Goal: Information Seeking & Learning: Learn about a topic

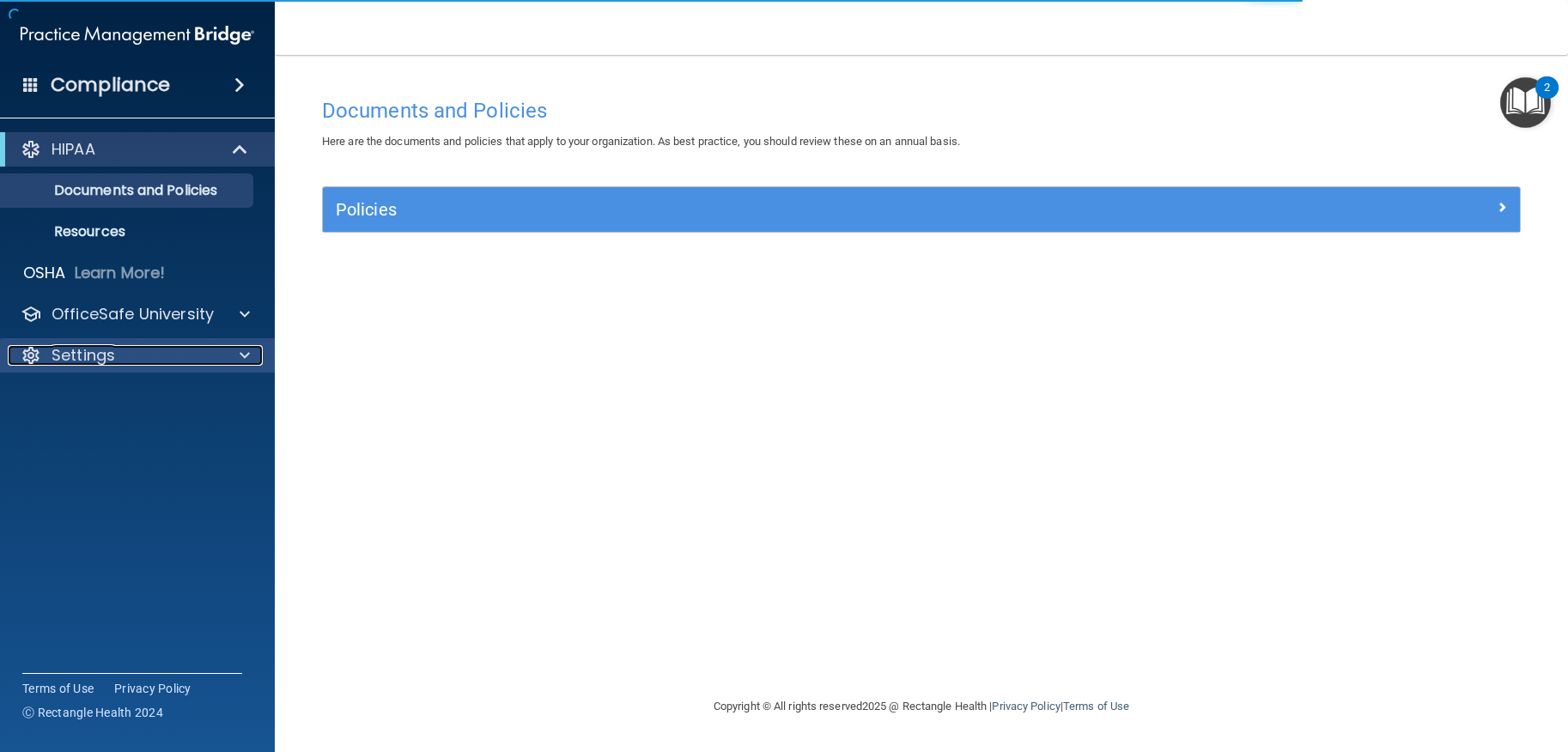
click at [87, 357] on p "Settings" at bounding box center [83, 355] width 63 height 21
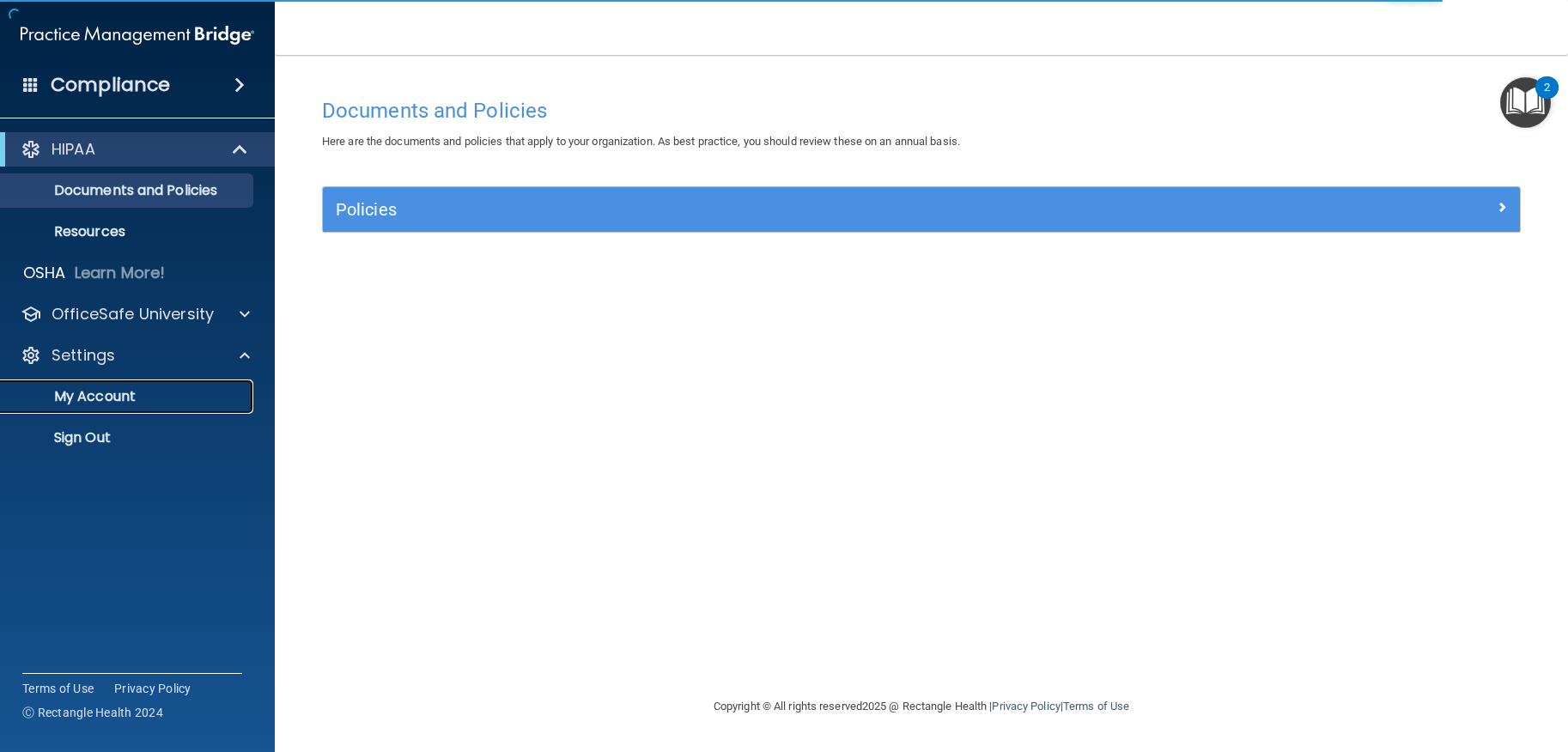
click at [96, 399] on p "My Account" at bounding box center [129, 397] width 235 height 17
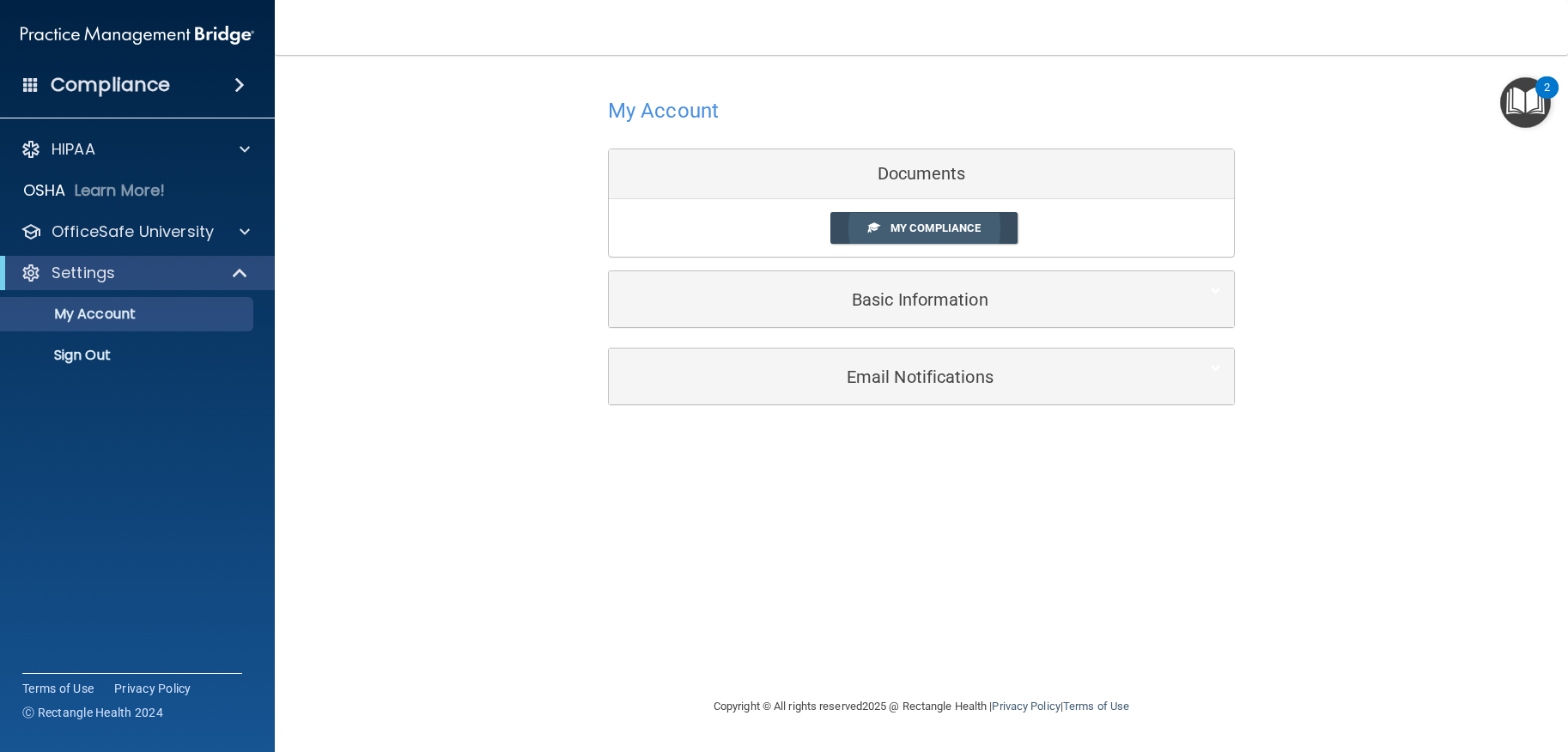
click at [902, 231] on span "My Compliance" at bounding box center [936, 228] width 90 height 13
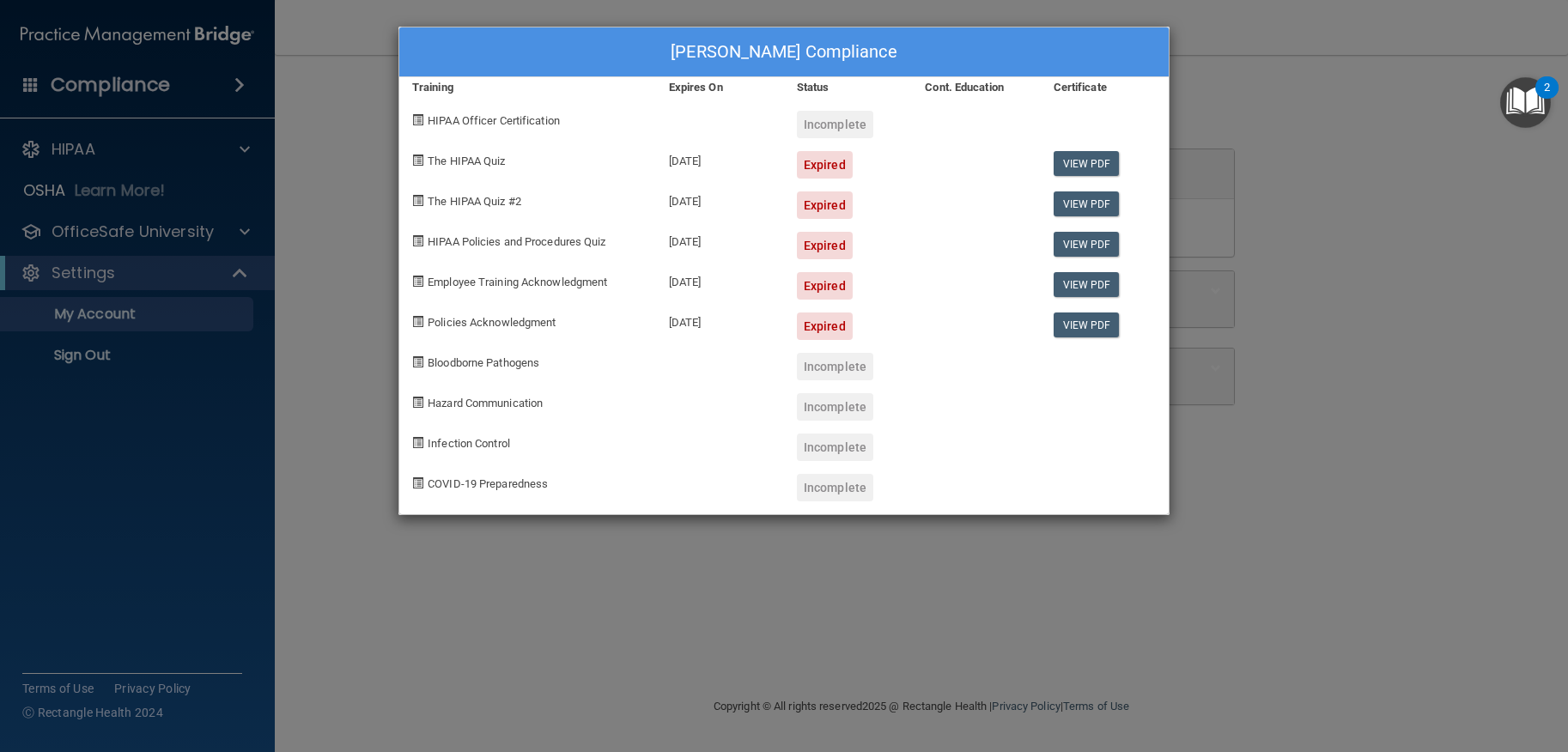
drag, startPoint x: 830, startPoint y: 362, endPoint x: 827, endPoint y: 371, distance: 9.5
click at [830, 363] on div "Incomplete" at bounding box center [835, 366] width 76 height 28
click at [827, 368] on div "Incomplete" at bounding box center [835, 366] width 76 height 28
click at [825, 125] on div "Incomplete" at bounding box center [835, 124] width 76 height 28
click at [595, 113] on div "HIPAA Officer Certification" at bounding box center [527, 118] width 256 height 40
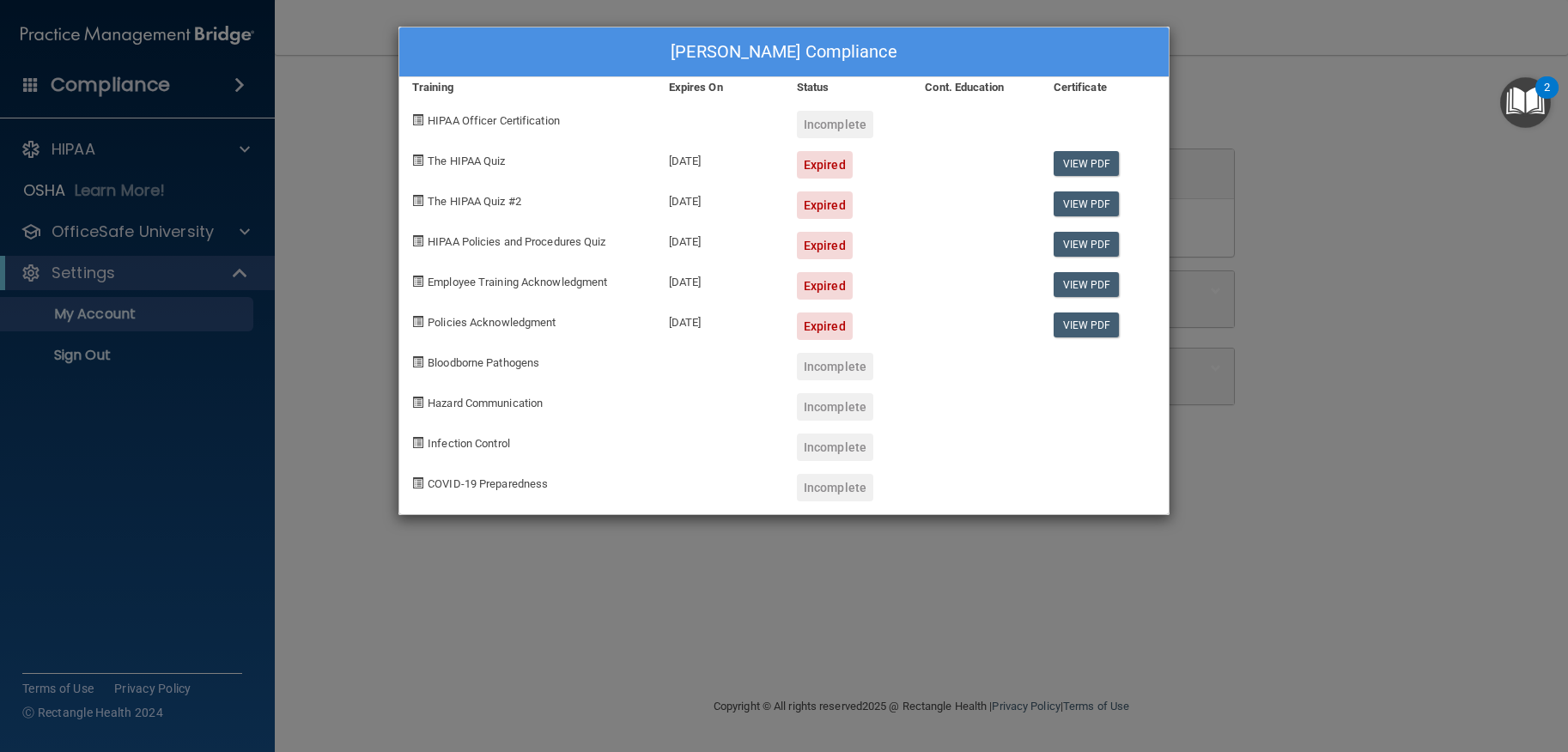
click at [134, 238] on div "[PERSON_NAME] Compliance Training Expires On Status Cont. Education Certificate…" at bounding box center [784, 376] width 1568 height 752
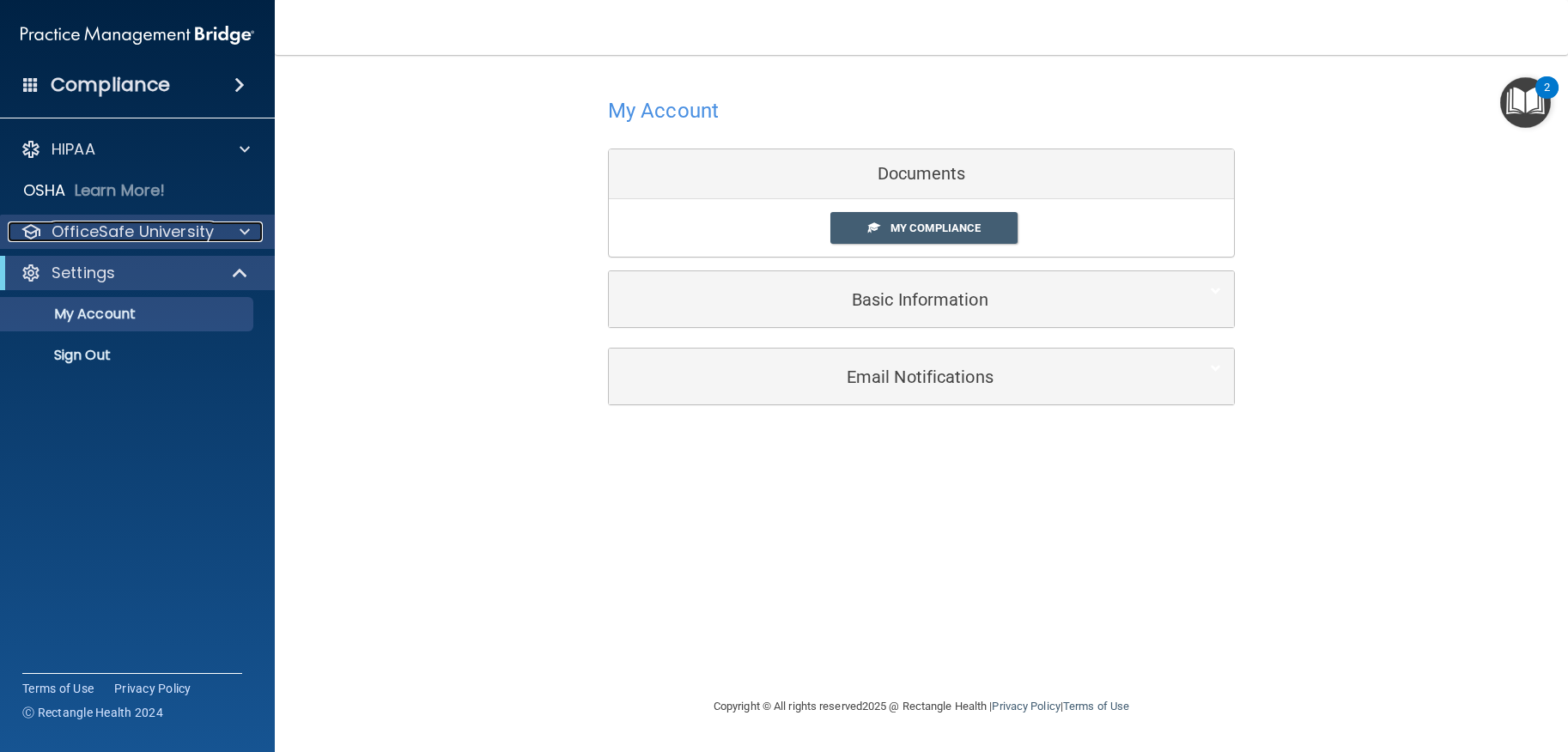
click at [152, 231] on p "OfficeSafe University" at bounding box center [132, 232] width 162 height 21
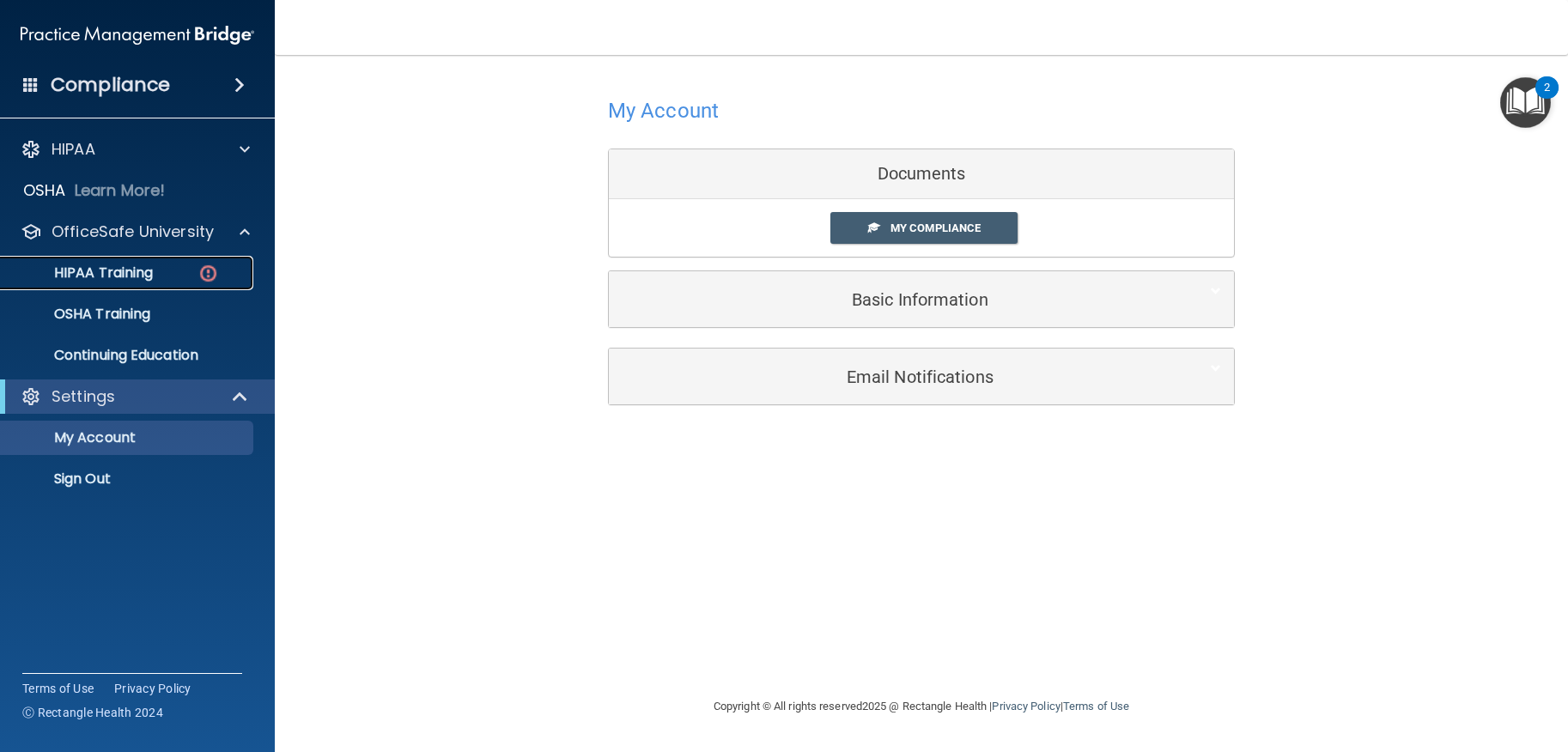
click at [109, 274] on p "HIPAA Training" at bounding box center [82, 273] width 142 height 17
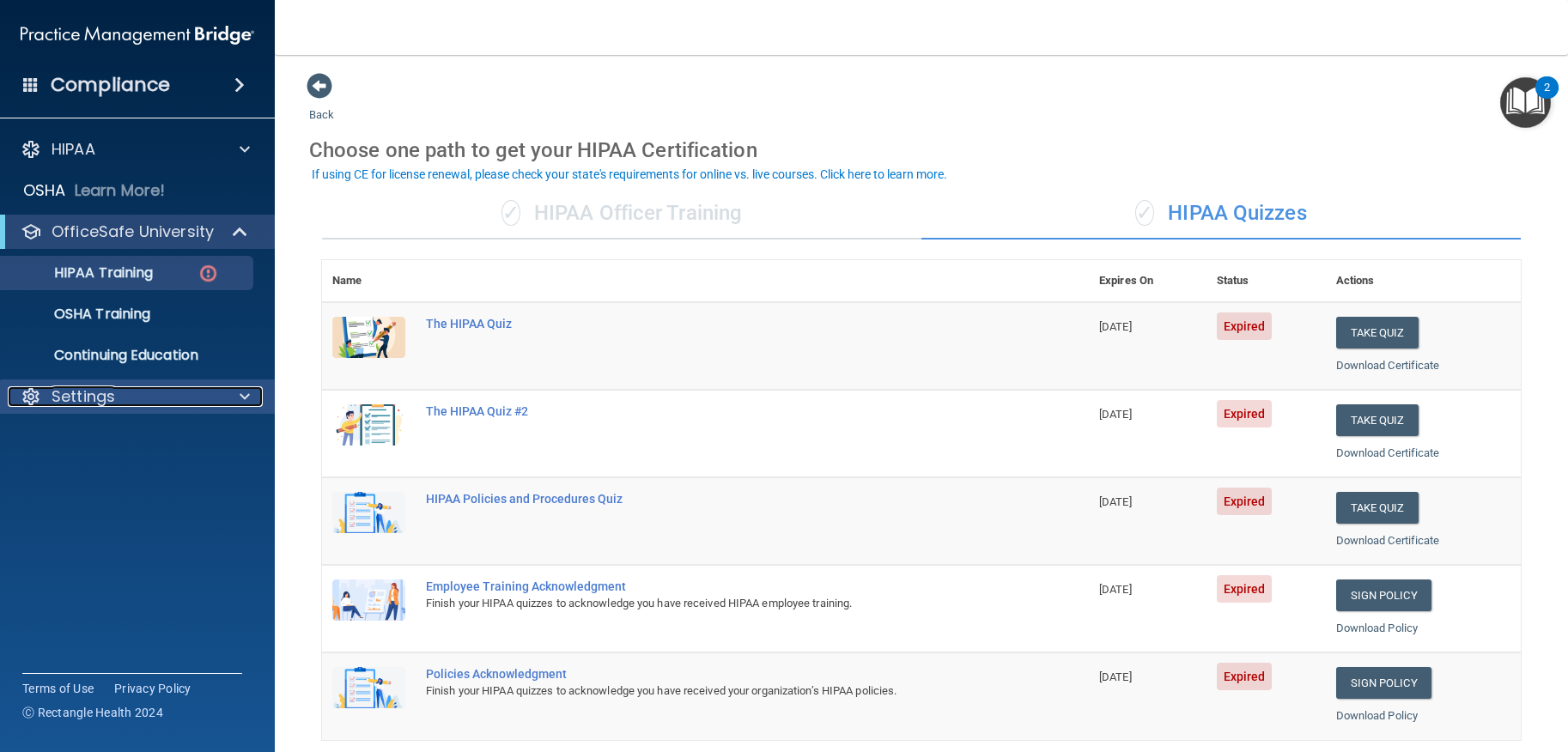
click at [93, 400] on p "Settings" at bounding box center [83, 397] width 63 height 21
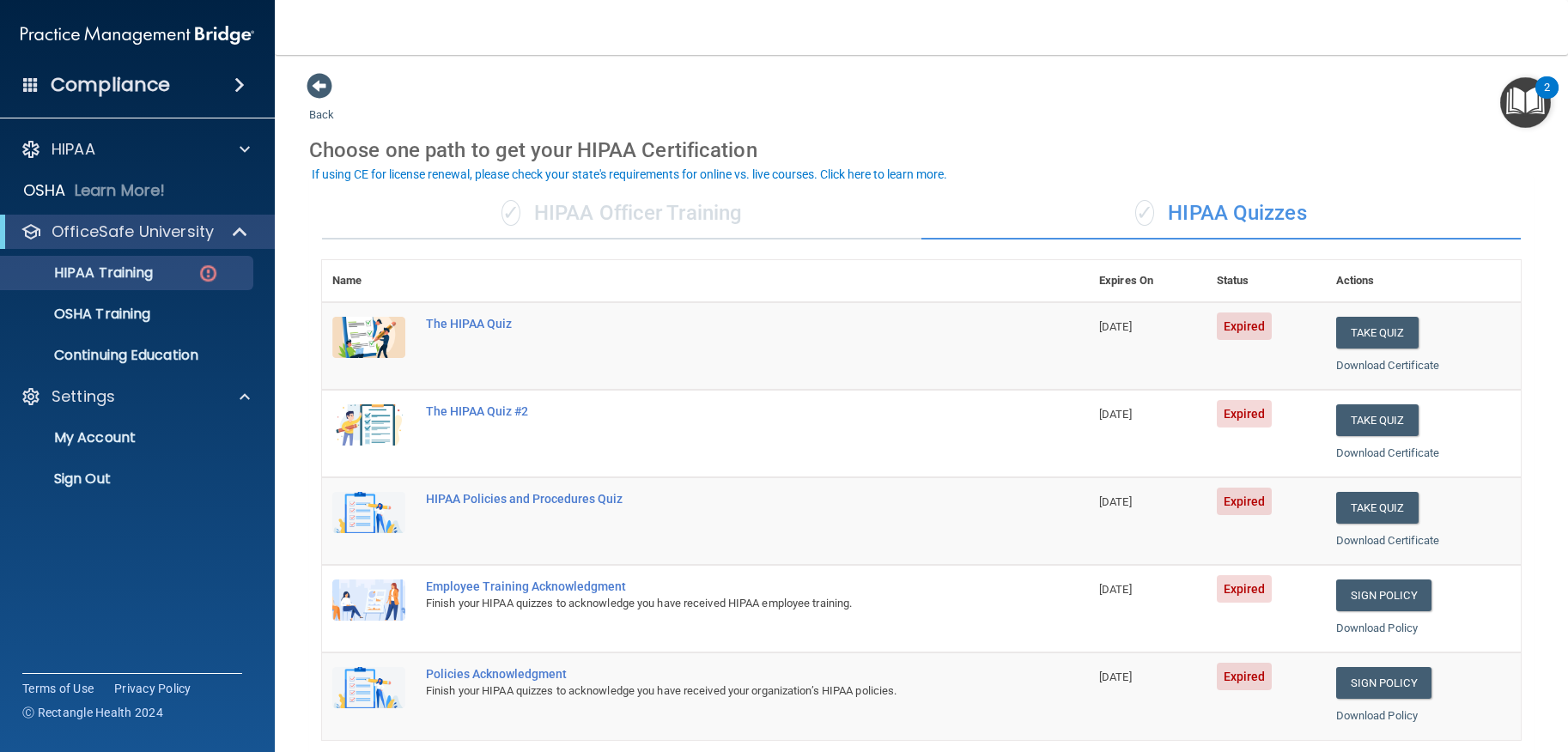
click at [147, 82] on h4 "Compliance" at bounding box center [109, 85] width 119 height 24
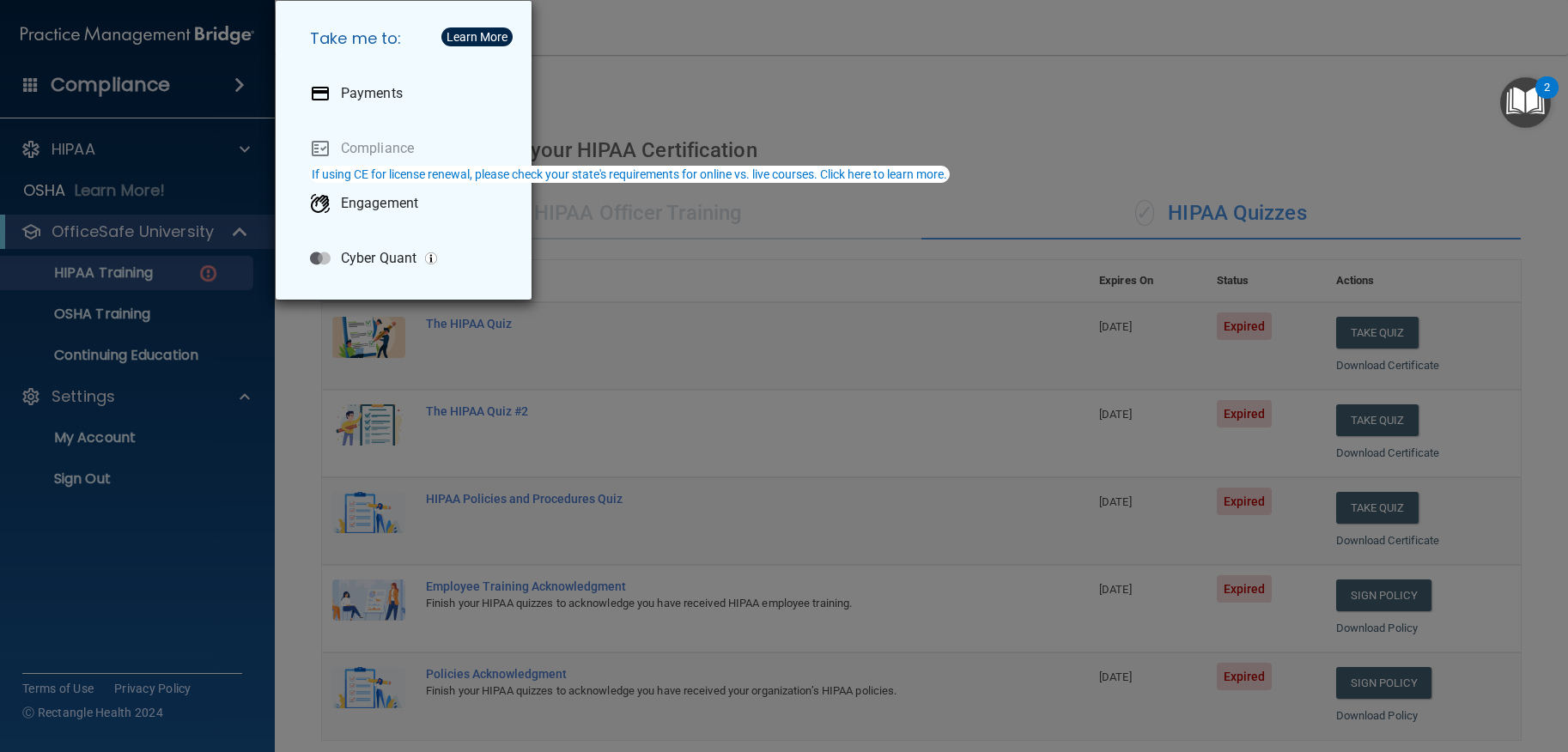
click at [184, 571] on div "Take me to: Payments Compliance Engagement Cyber Quant" at bounding box center [784, 376] width 1568 height 752
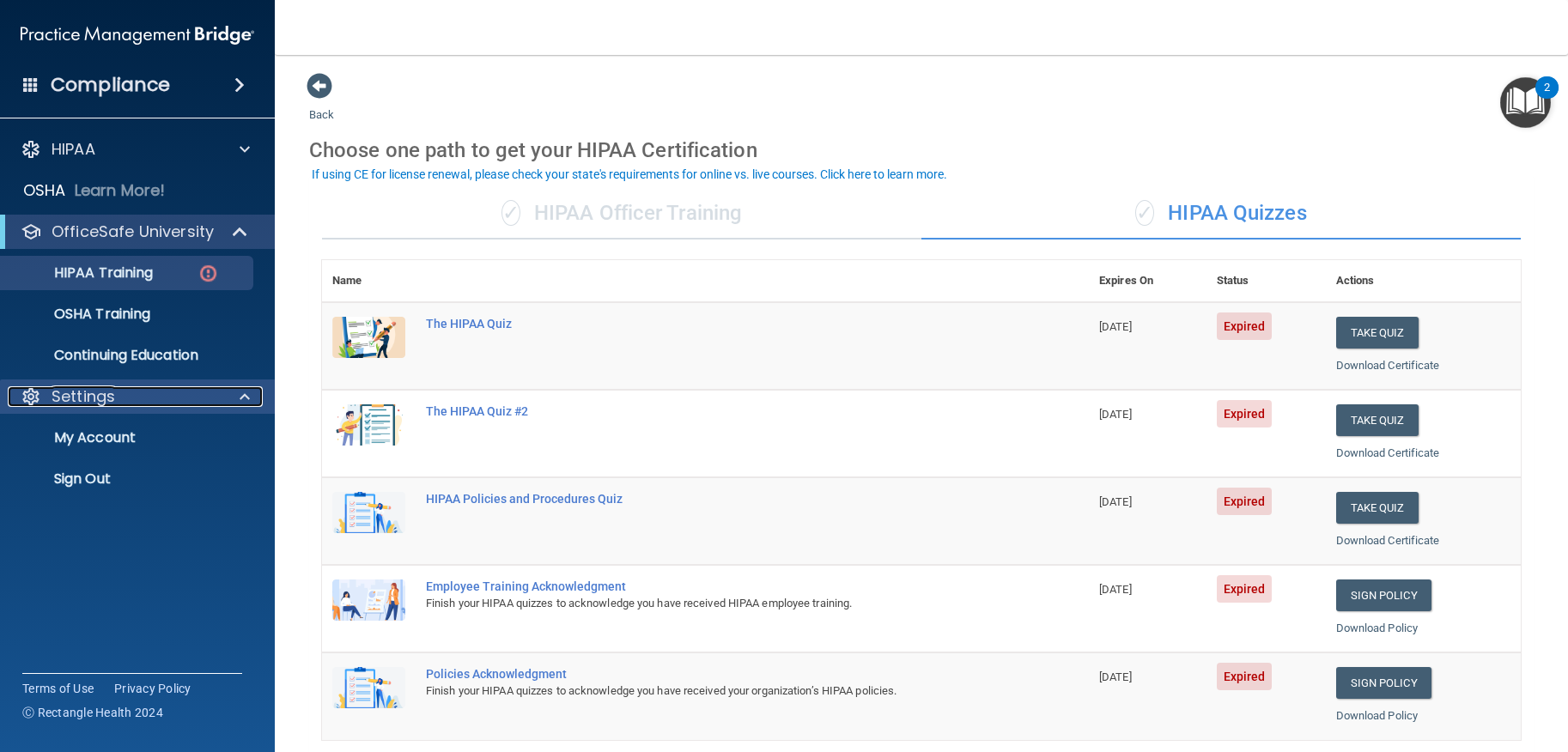
click at [104, 402] on p "Settings" at bounding box center [83, 397] width 63 height 21
click at [100, 432] on p "My Account" at bounding box center [129, 438] width 235 height 17
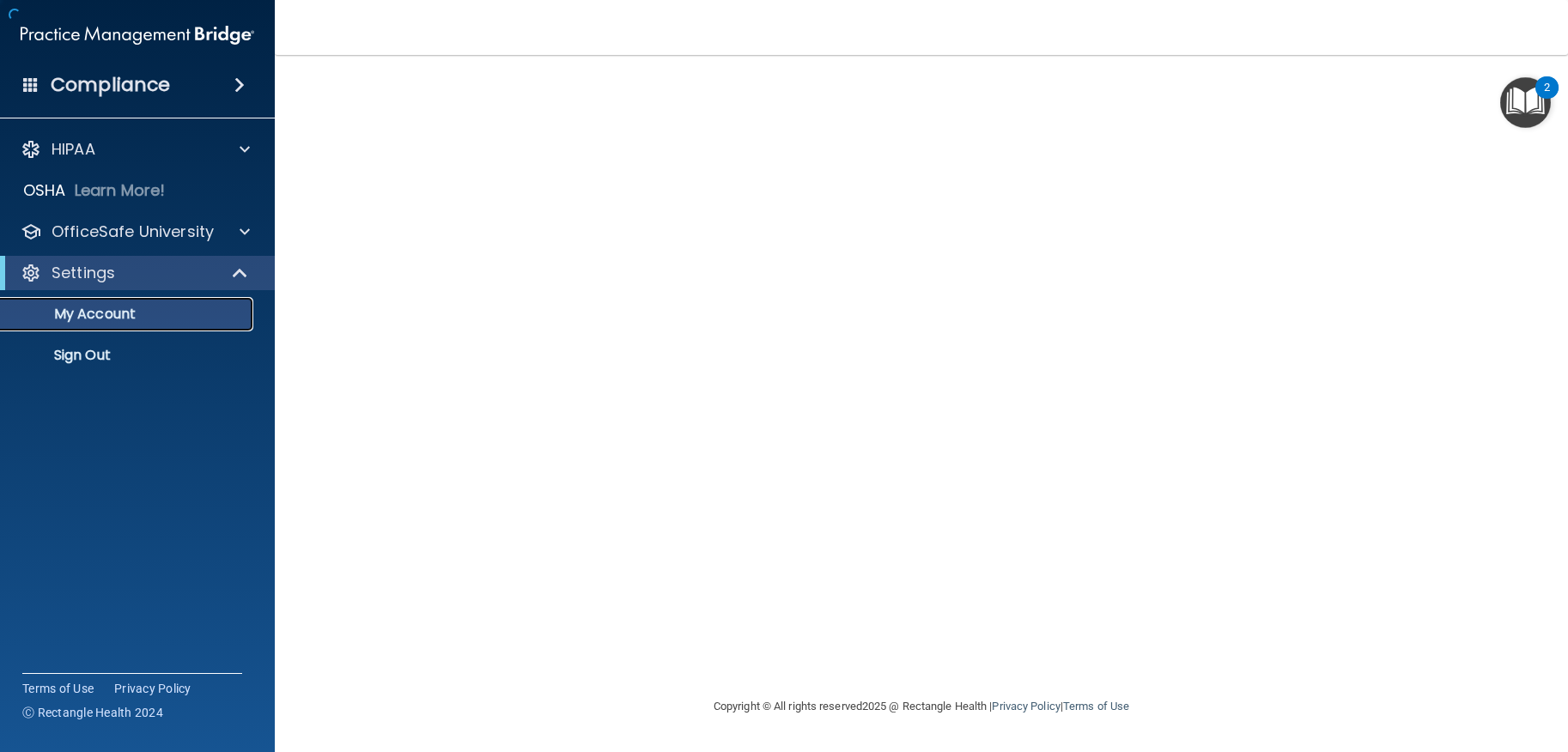
click at [104, 315] on p "My Account" at bounding box center [129, 314] width 235 height 17
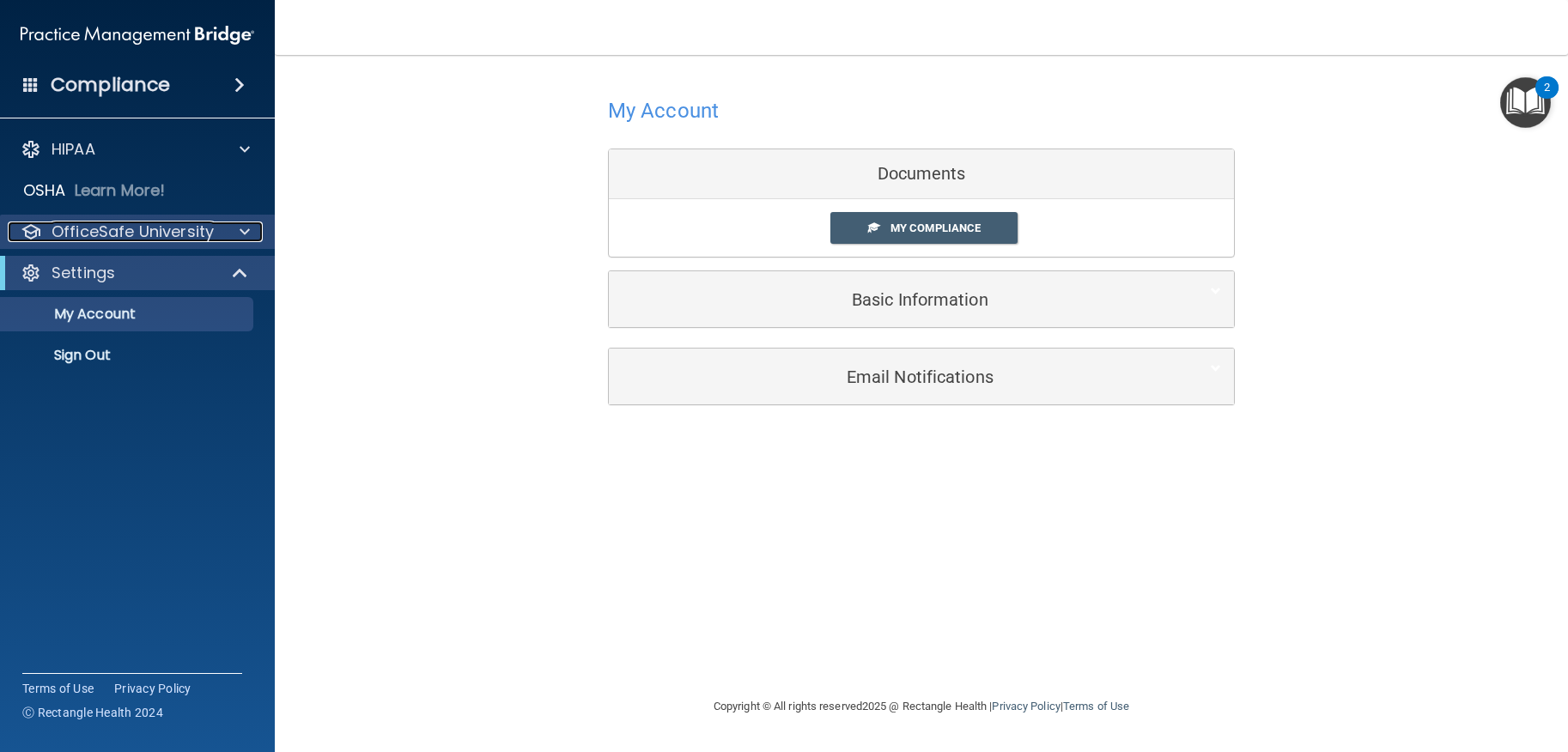
click at [126, 233] on p "OfficeSafe University" at bounding box center [132, 232] width 162 height 21
